Goal: Navigation & Orientation: Understand site structure

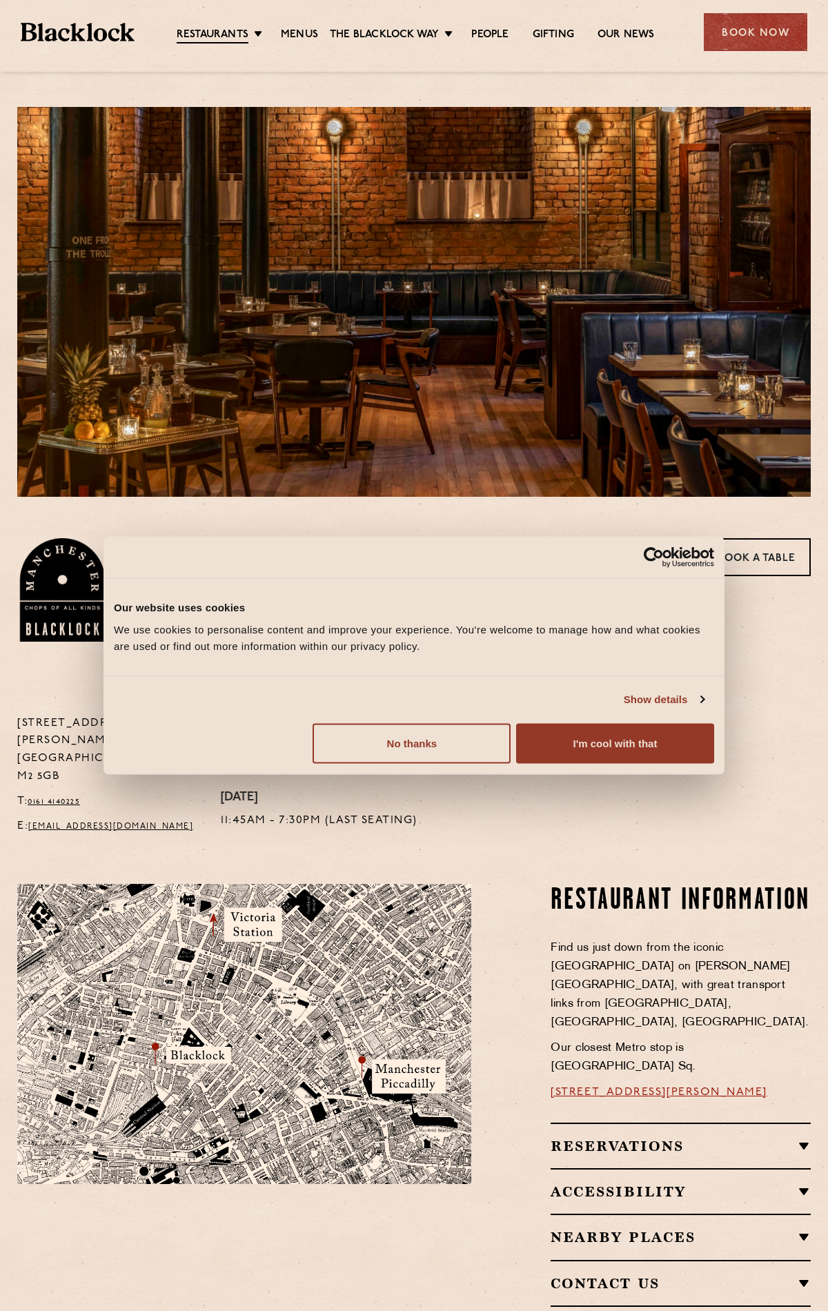
scroll to position [339, 0]
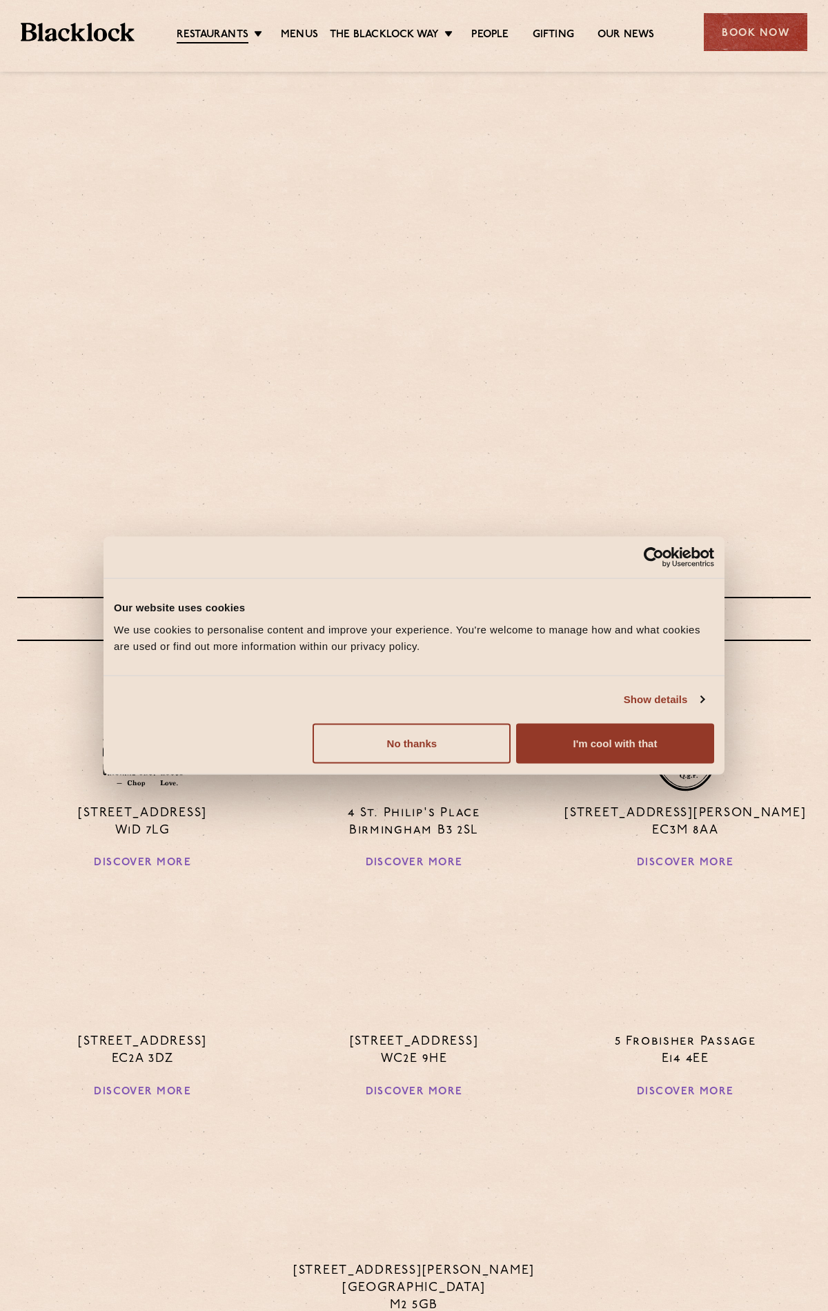
scroll to position [626, 0]
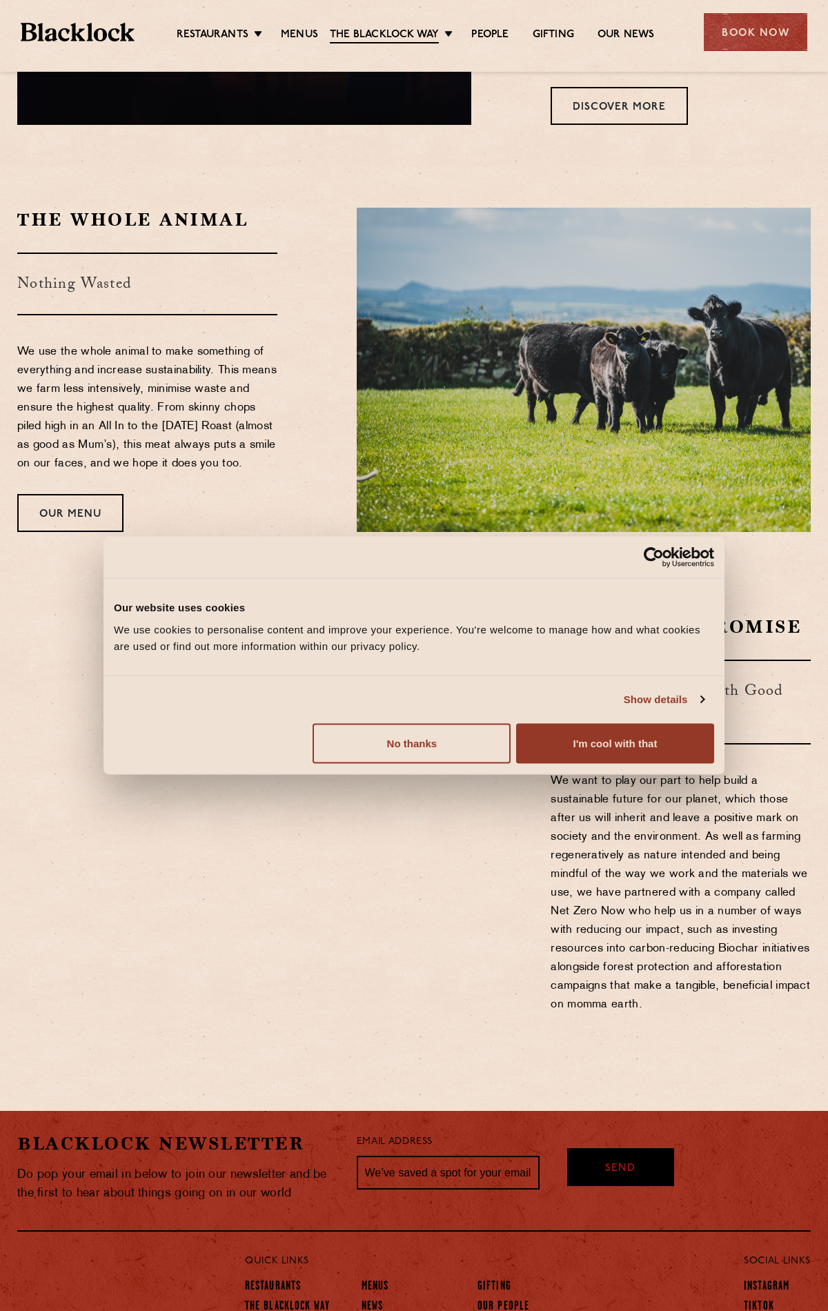
scroll to position [1129, 0]
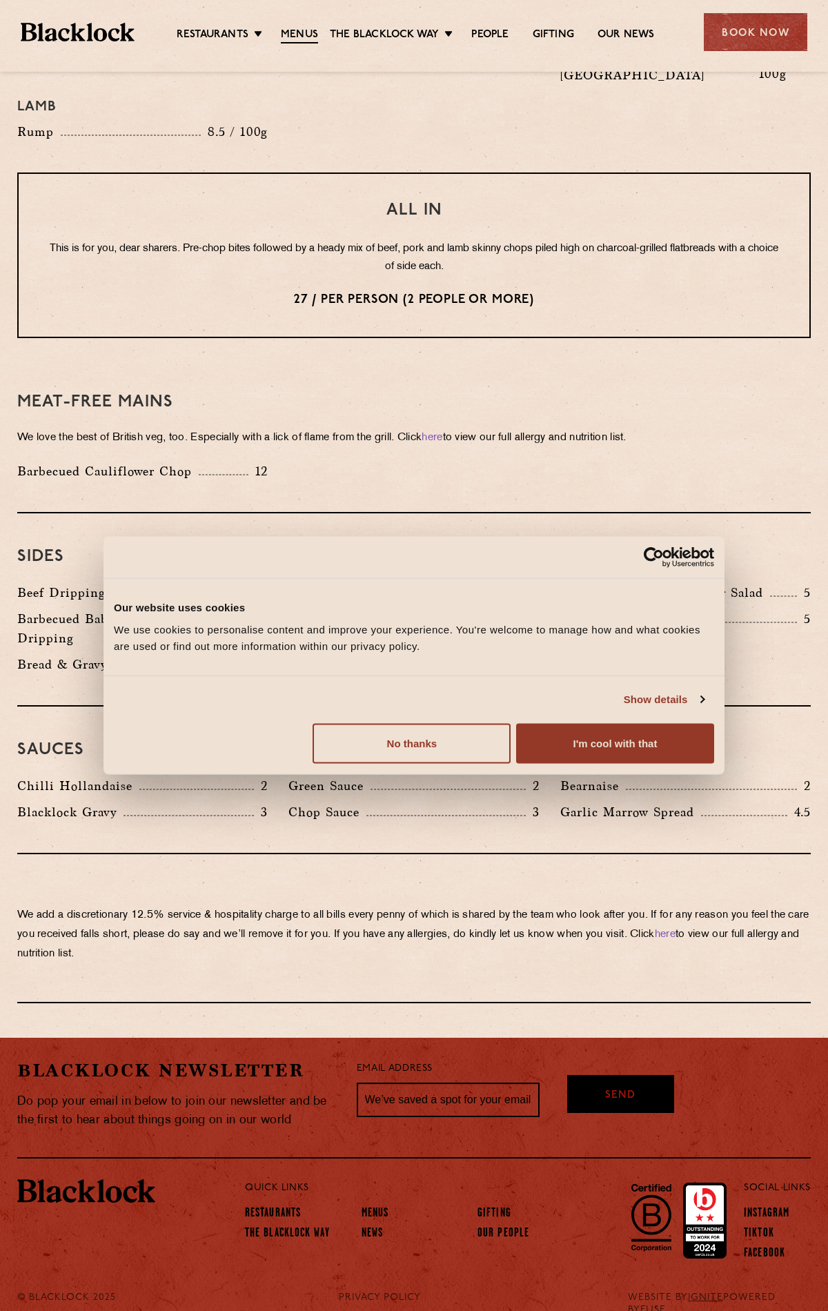
scroll to position [1664, 0]
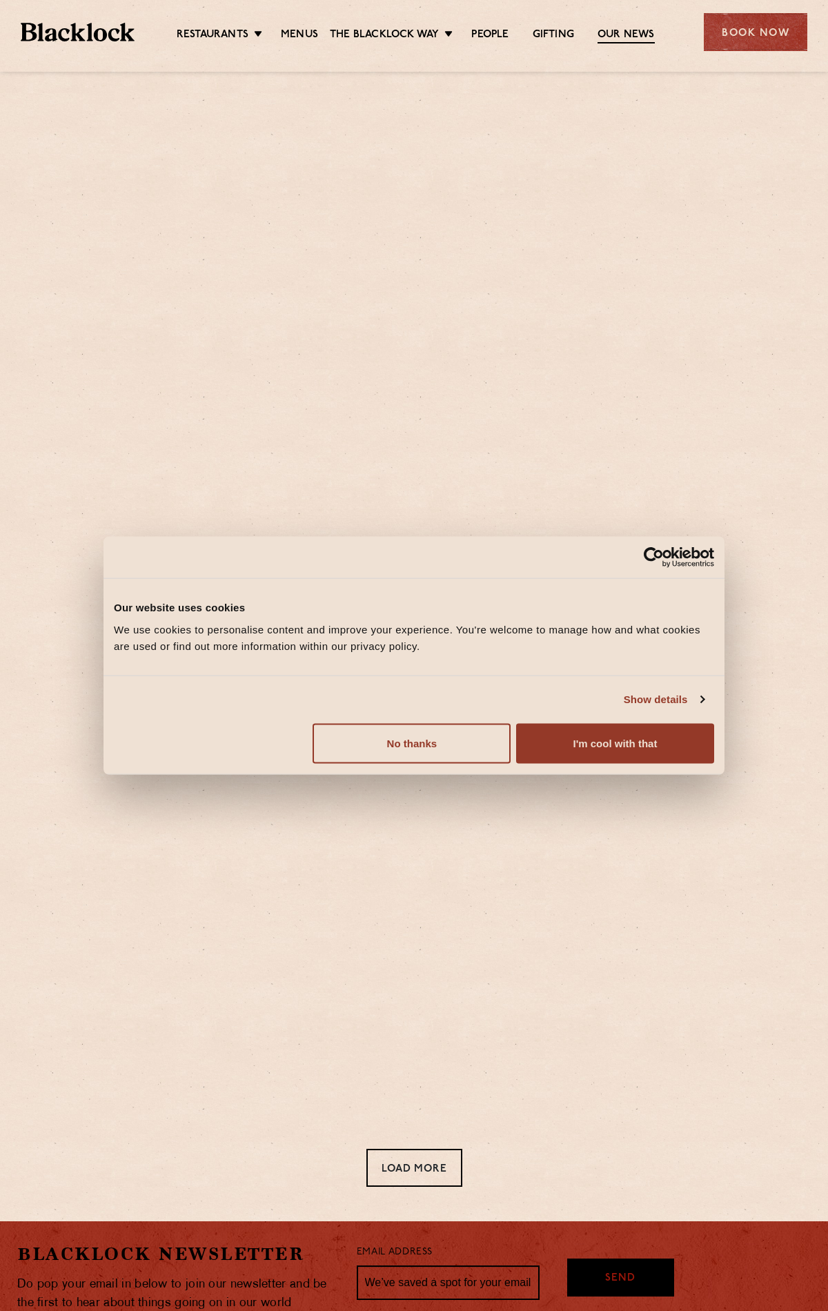
scroll to position [209, 0]
